Goal: Transaction & Acquisition: Purchase product/service

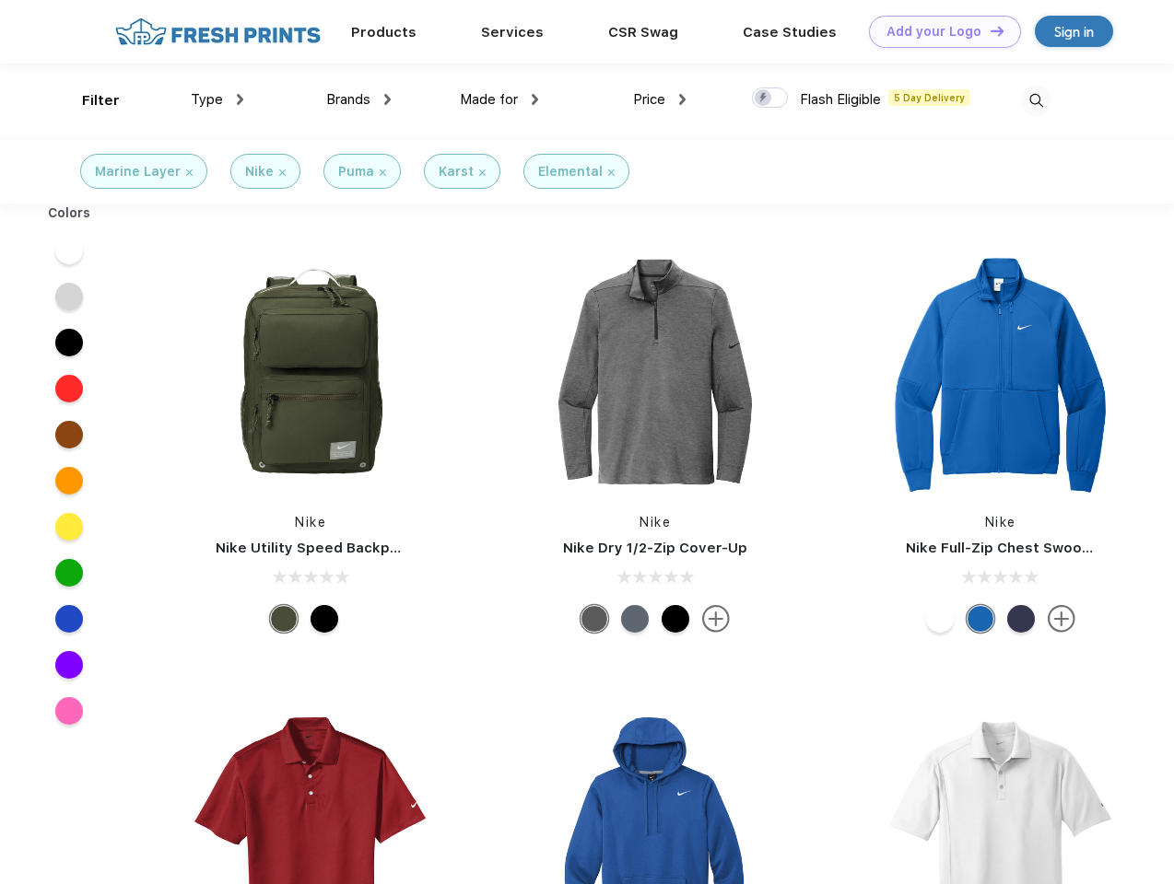
scroll to position [1, 0]
click at [938, 31] on link "Add your Logo Design Tool" at bounding box center [945, 32] width 152 height 32
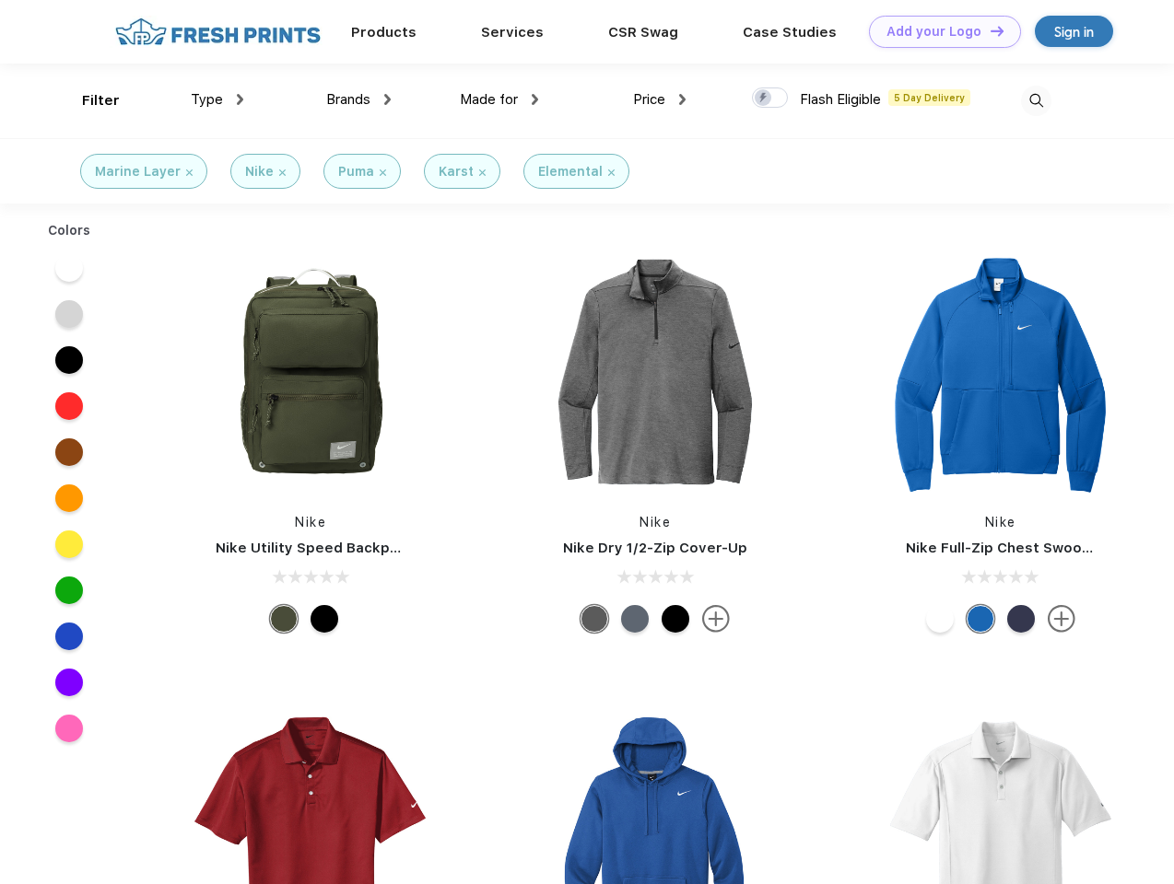
click at [0, 0] on div "Design Tool" at bounding box center [0, 0] width 0 height 0
click at [989, 30] on link "Add your Logo Design Tool" at bounding box center [945, 32] width 152 height 32
click at [88, 100] on div "Filter" at bounding box center [101, 100] width 38 height 21
click at [217, 100] on span "Type" at bounding box center [207, 99] width 32 height 17
click at [358, 100] on span "Brands" at bounding box center [348, 99] width 44 height 17
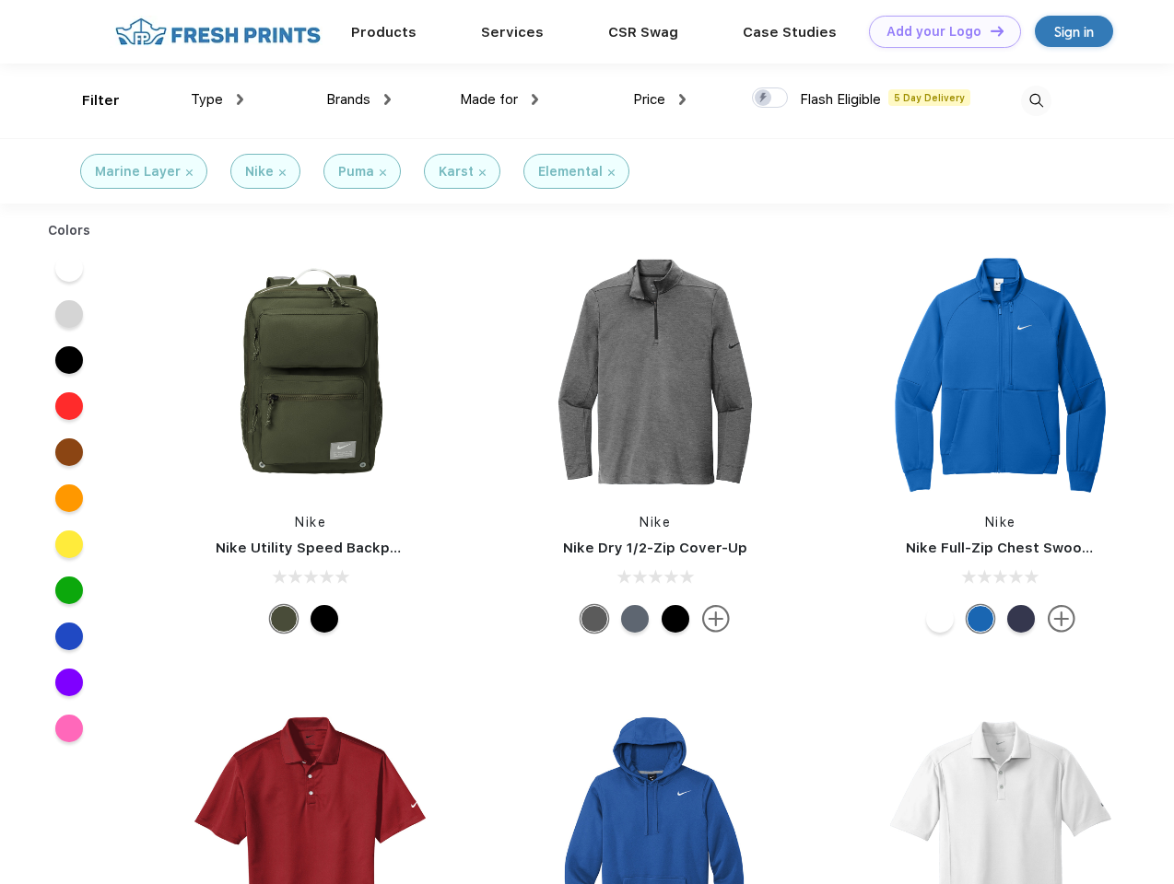
click at [499, 100] on span "Made for" at bounding box center [489, 99] width 58 height 17
click at [660, 100] on span "Price" at bounding box center [649, 99] width 32 height 17
click at [770, 99] on div at bounding box center [770, 98] width 36 height 20
click at [764, 99] on input "checkbox" at bounding box center [758, 93] width 12 height 12
click at [1036, 100] on img at bounding box center [1036, 101] width 30 height 30
